Goal: Task Accomplishment & Management: Complete application form

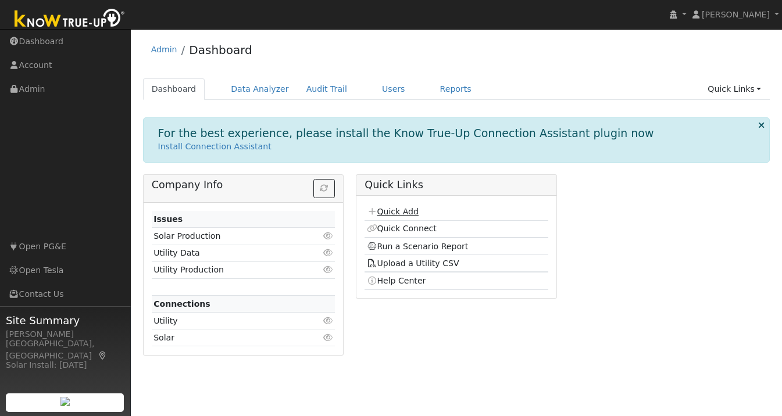
click at [398, 212] on link "Quick Add" at bounding box center [393, 211] width 52 height 9
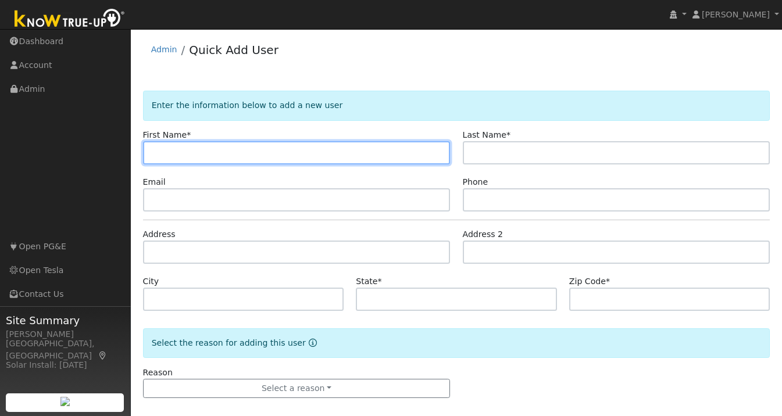
click at [217, 155] on input "text" at bounding box center [296, 152] width 307 height 23
paste input "[PERSON_NAME]"
type input "[PERSON_NAME]"
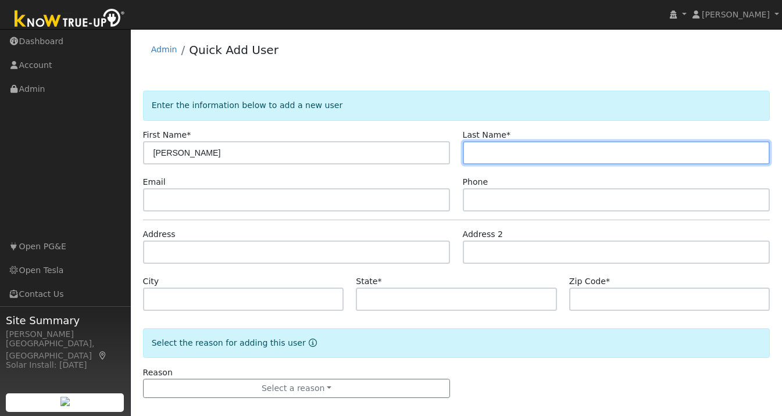
click at [516, 151] on input "text" at bounding box center [616, 152] width 307 height 23
paste input "Jain"
type input "Jain"
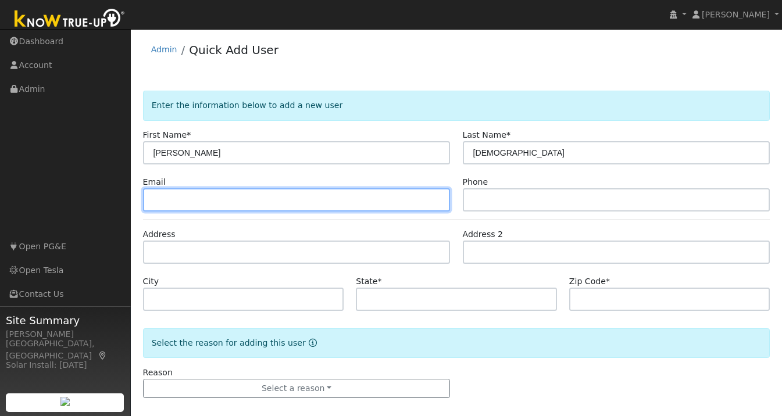
click at [199, 209] on input "text" at bounding box center [296, 199] width 307 height 23
paste input "njain27@hotmail.com"
type input "njain27@hotmail.com"
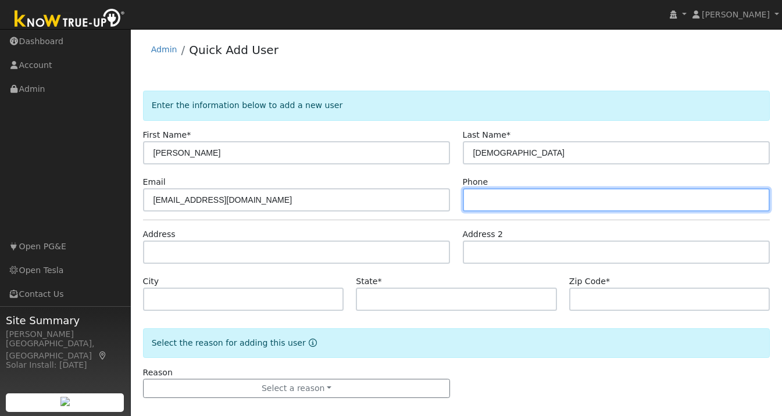
click at [513, 199] on input "text" at bounding box center [616, 199] width 307 height 23
paste input "574-315-1728"
type input "574-315-1728"
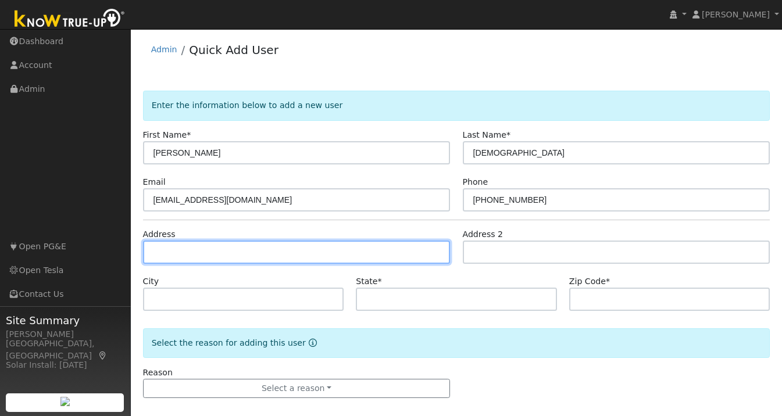
click at [193, 247] on input "text" at bounding box center [296, 252] width 307 height 23
paste input "784 Roseum Ct San Ramon, CA 94582"
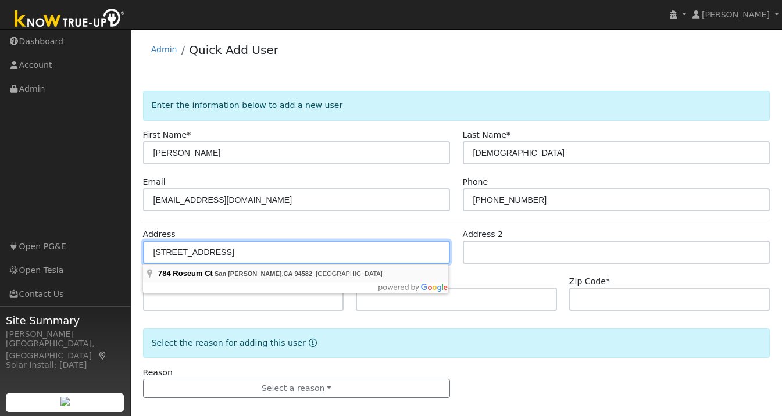
type input "784 Roseum Court"
type input "San Ramon"
type input "CA"
type input "94582"
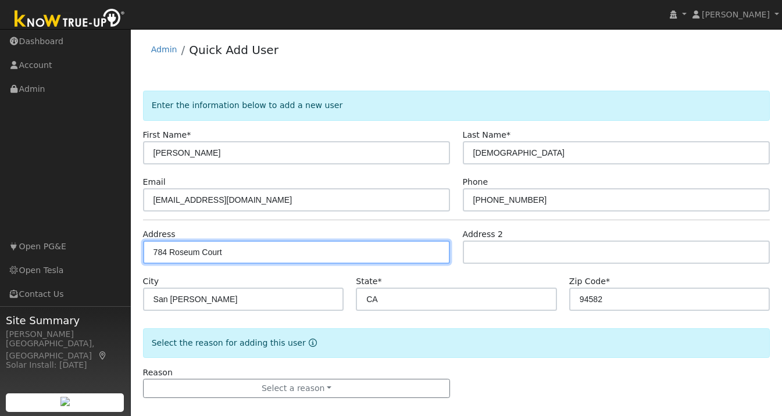
scroll to position [11, 0]
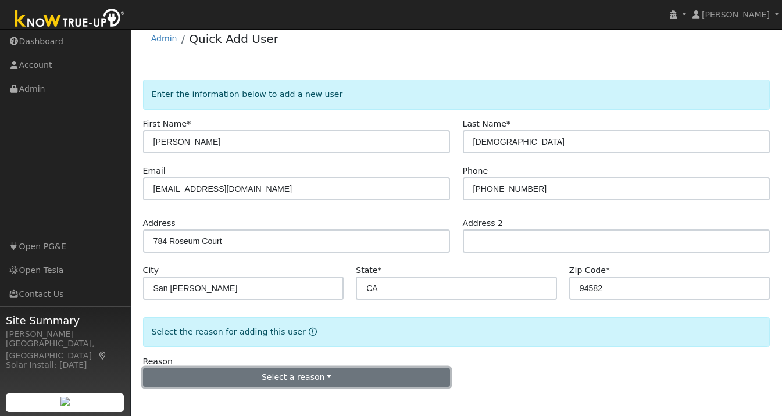
click at [295, 379] on button "Select a reason" at bounding box center [296, 378] width 307 height 20
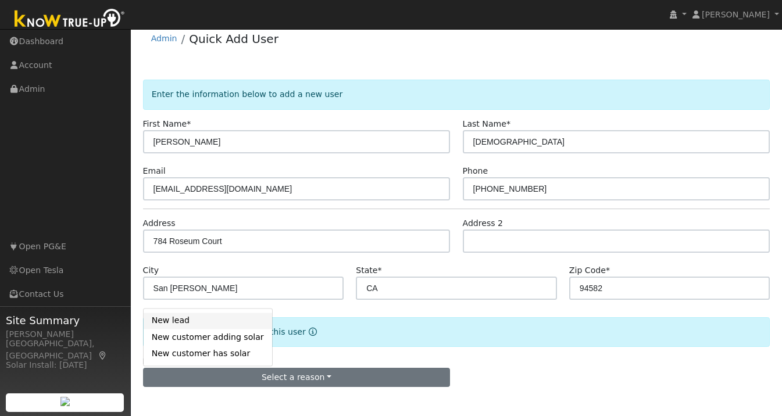
click at [169, 321] on link "New lead" at bounding box center [208, 321] width 128 height 16
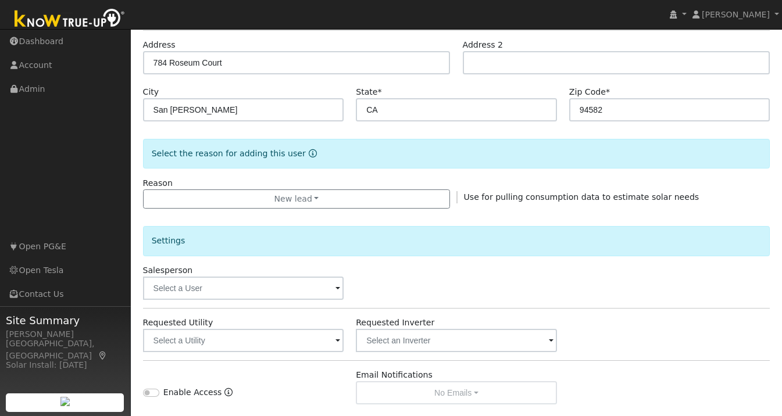
scroll to position [335, 0]
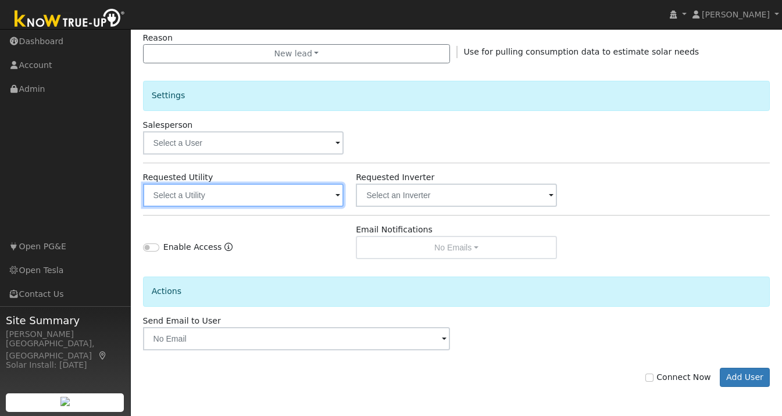
click at [287, 199] on input "text" at bounding box center [243, 195] width 201 height 23
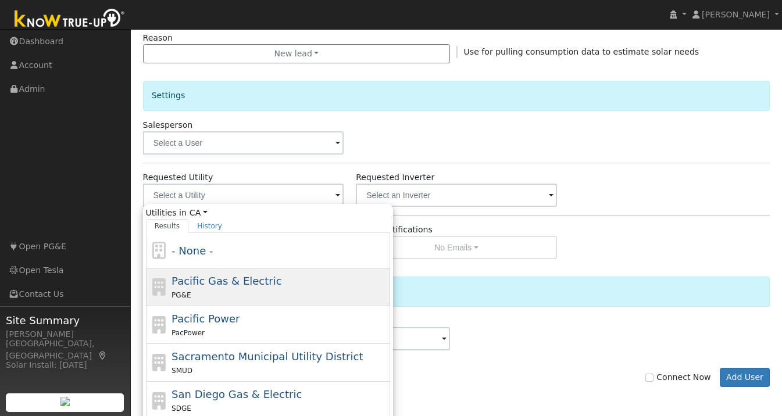
click at [259, 282] on span "Pacific Gas & Electric" at bounding box center [226, 281] width 110 height 12
type input "Pacific Gas & Electric"
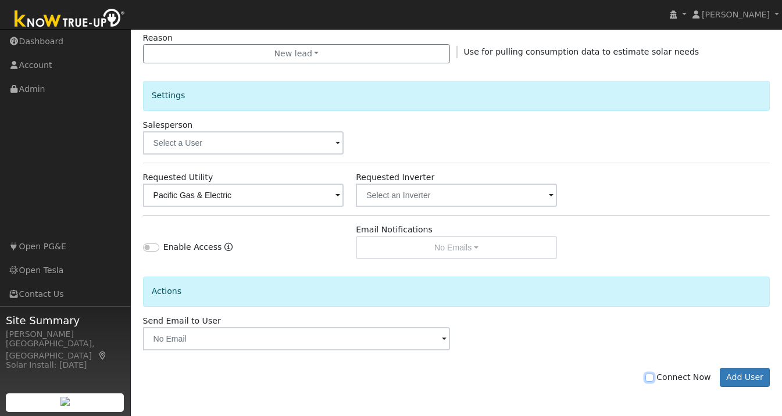
click at [653, 380] on input "Connect Now" at bounding box center [649, 378] width 8 height 8
checkbox input "true"
click at [726, 381] on button "Add User" at bounding box center [745, 378] width 51 height 20
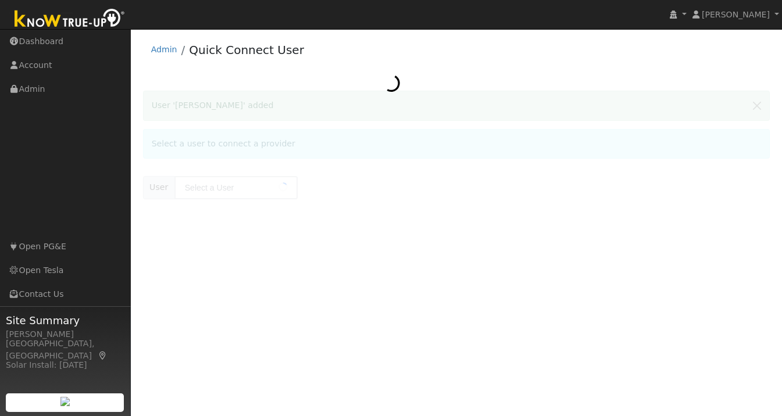
type input "[PERSON_NAME]"
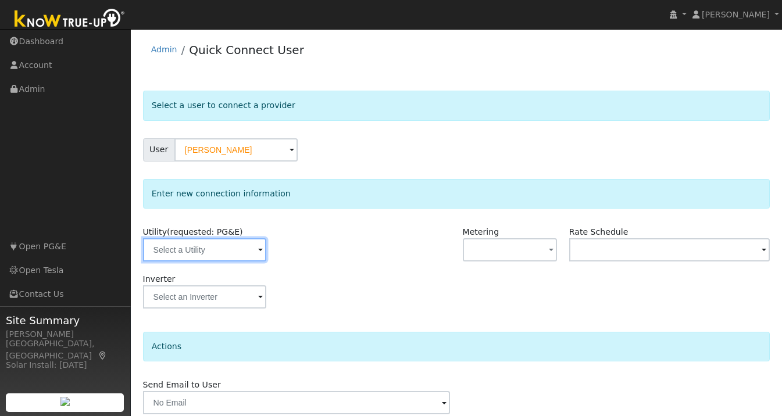
click at [226, 239] on input "text" at bounding box center [204, 249] width 123 height 23
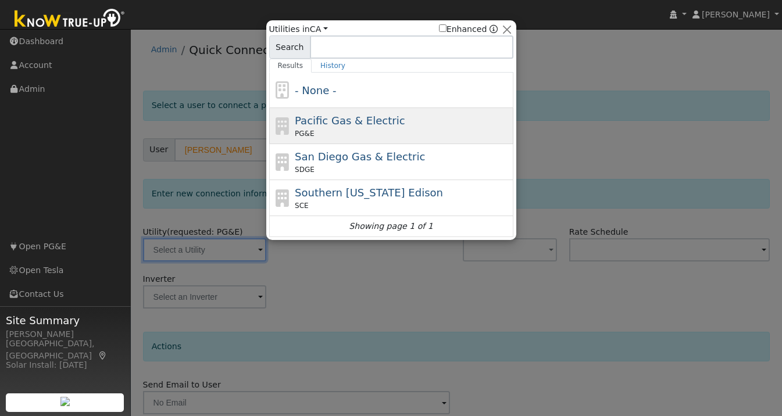
click at [309, 113] on div "Pacific Gas & Electric PG&E" at bounding box center [403, 126] width 216 height 26
type input "PG&E"
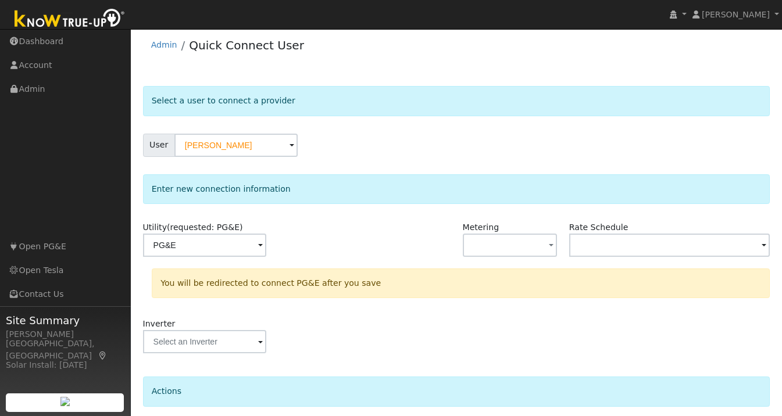
scroll to position [96, 0]
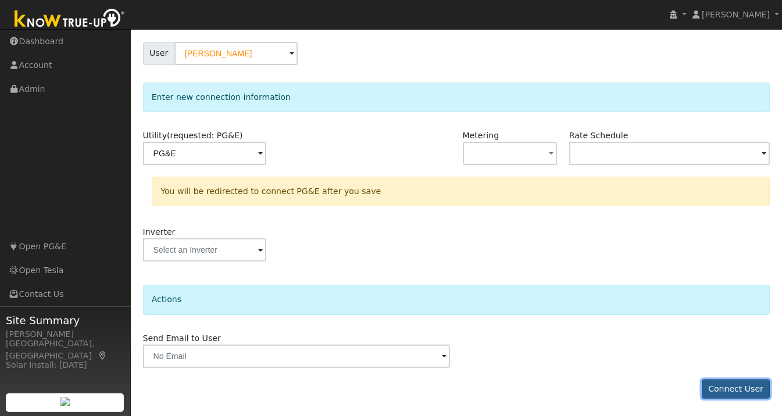
click at [713, 387] on button "Connect User" at bounding box center [736, 390] width 69 height 20
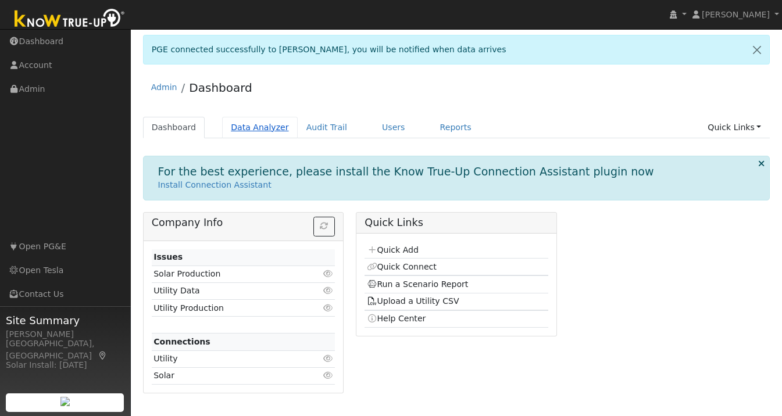
click at [262, 134] on link "Data Analyzer" at bounding box center [260, 128] width 76 height 22
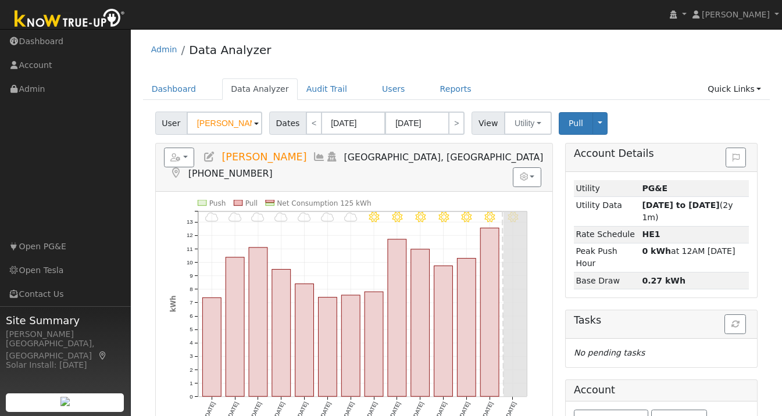
click at [217, 122] on input "[PERSON_NAME]" at bounding box center [225, 123] width 76 height 23
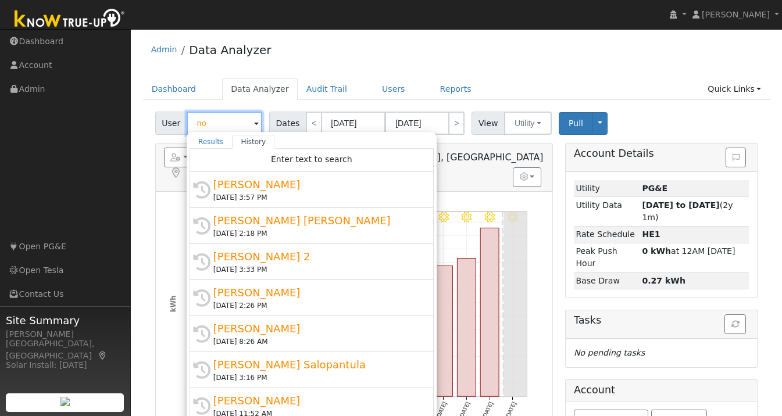
type input "n"
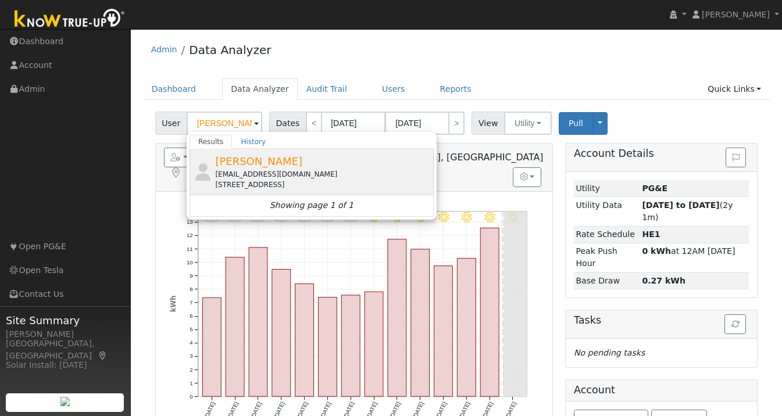
click at [228, 166] on span "Nita Jain" at bounding box center [258, 161] width 87 height 12
type input "Nita Jain"
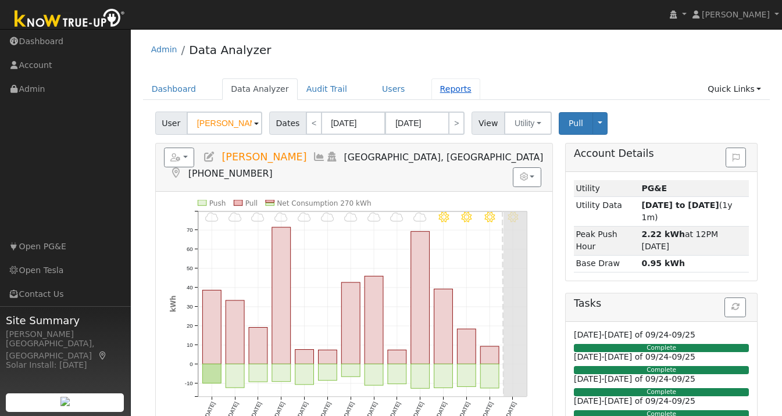
click at [438, 91] on link "Reports" at bounding box center [455, 89] width 49 height 22
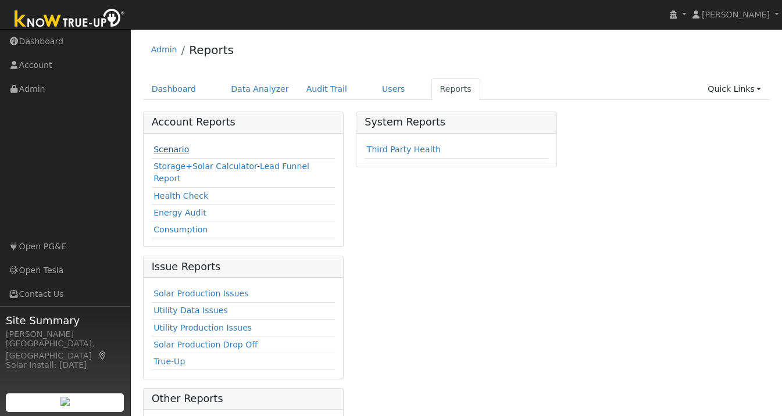
click at [178, 148] on link "Scenario" at bounding box center [170, 149] width 35 height 9
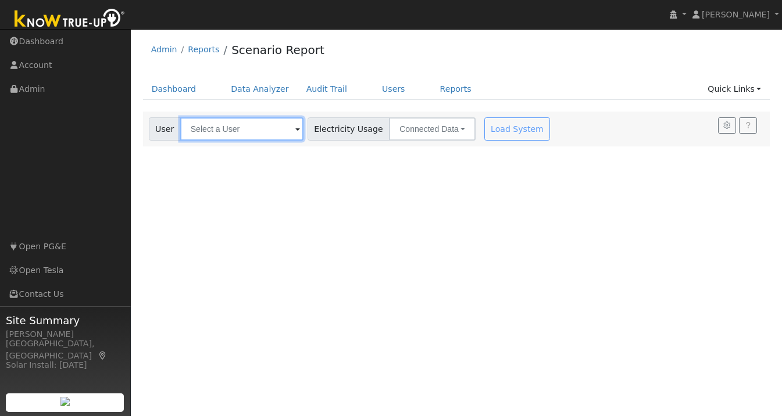
click at [245, 129] on input "text" at bounding box center [241, 128] width 123 height 23
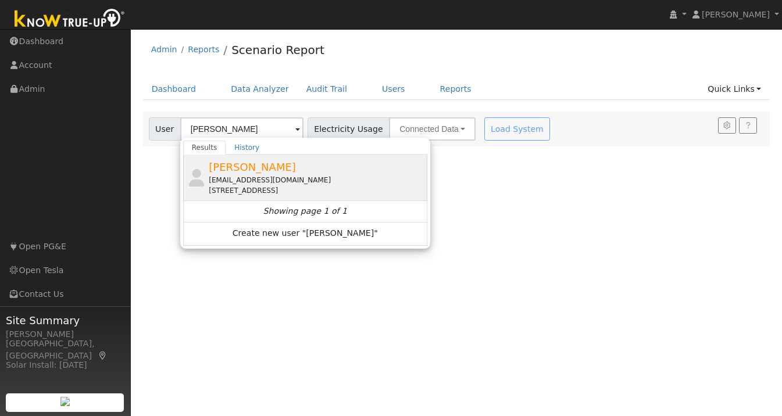
click at [244, 181] on div "[EMAIL_ADDRESS][DOMAIN_NAME]" at bounding box center [317, 180] width 216 height 10
type input "[PERSON_NAME]"
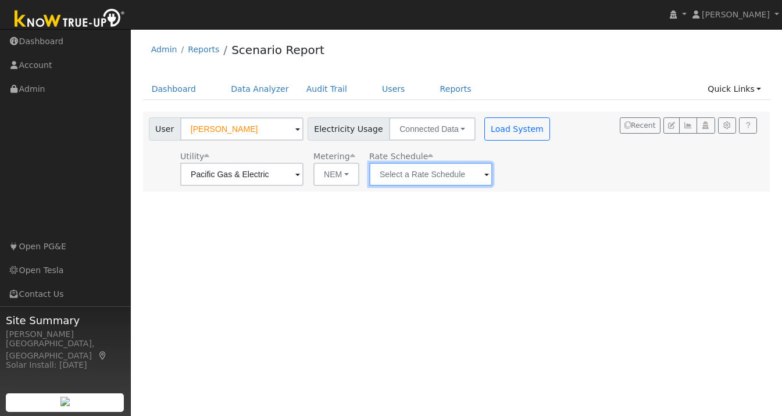
click at [453, 175] on input "text" at bounding box center [430, 174] width 123 height 23
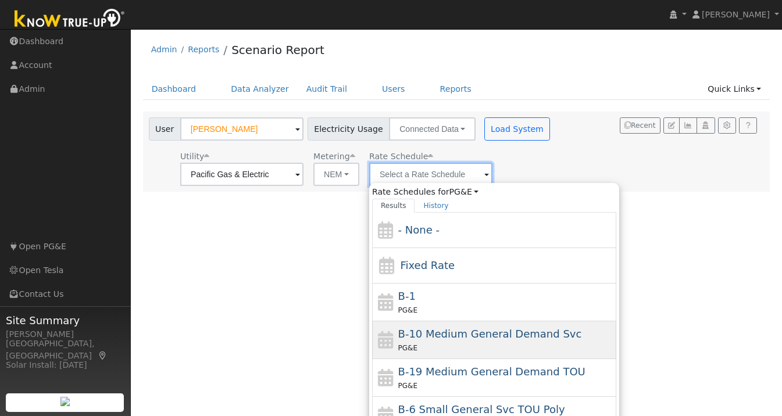
scroll to position [203, 0]
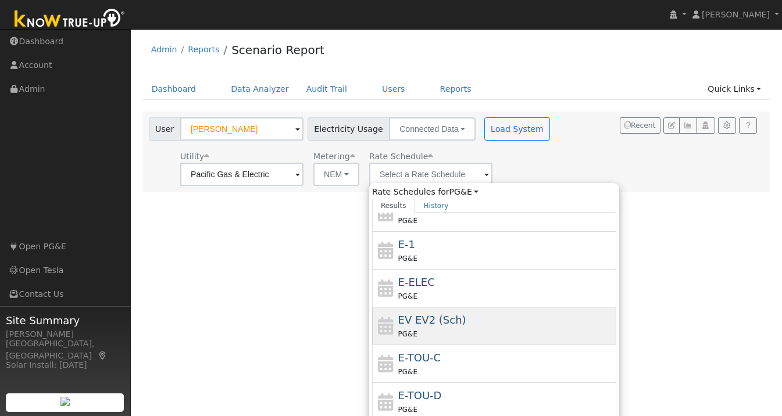
click at [422, 314] on span "EV EV2 (Sch)" at bounding box center [432, 320] width 68 height 12
type input "EV EV2 (Sch)"
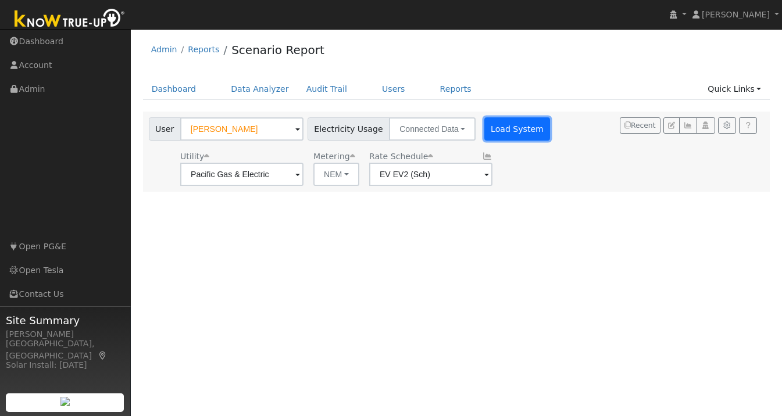
click at [518, 125] on button "Load System" at bounding box center [517, 128] width 66 height 23
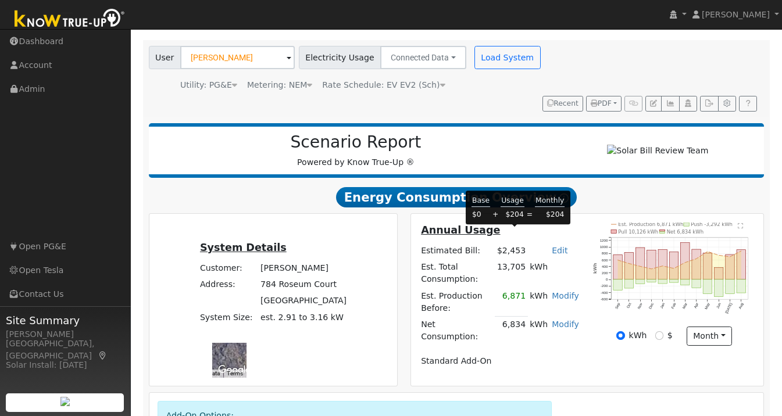
scroll to position [91, 0]
